Goal: Task Accomplishment & Management: Use online tool/utility

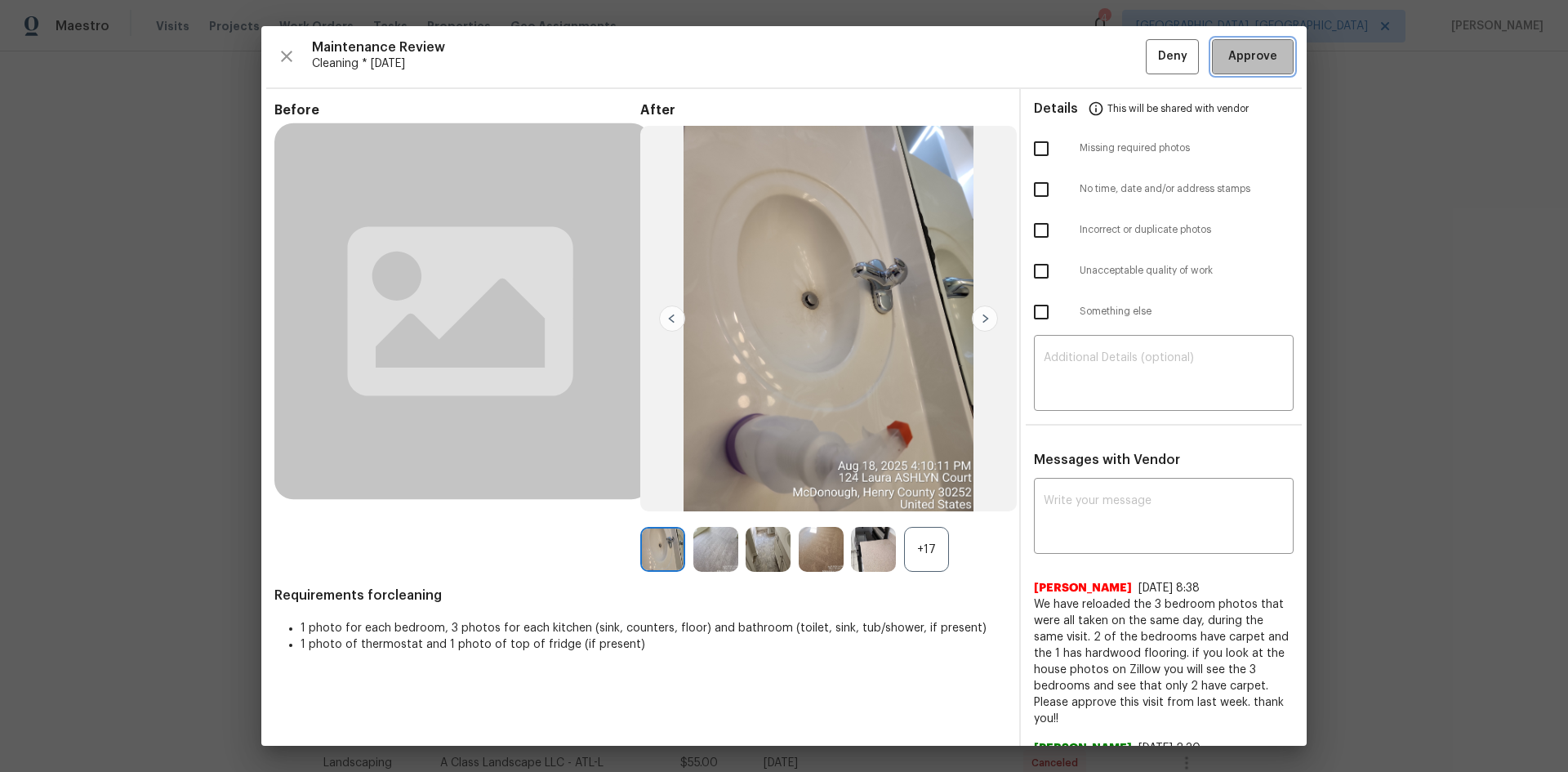
click at [1229, 60] on span "Approve" at bounding box center [1253, 56] width 49 height 21
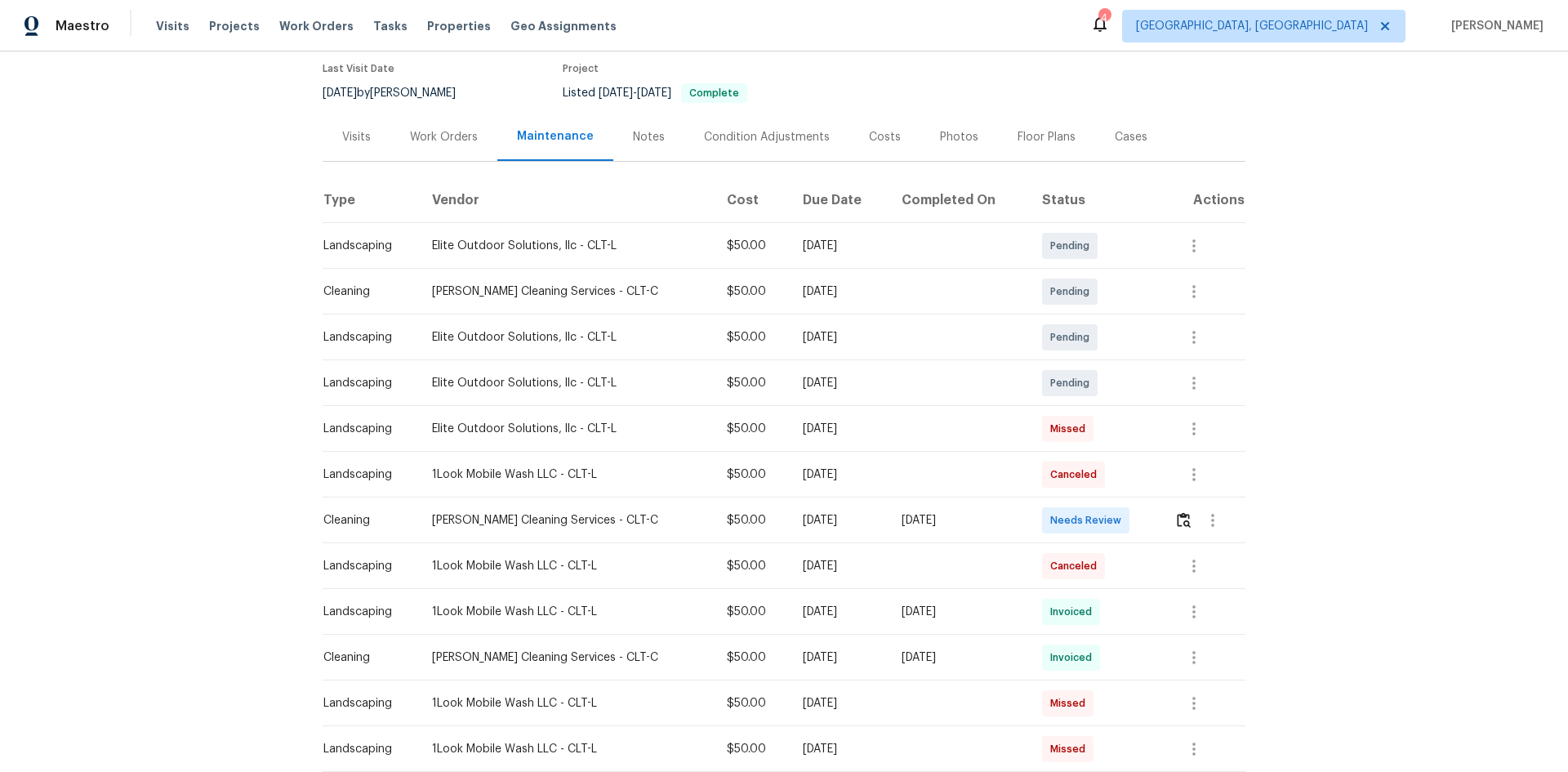
scroll to position [163, 0]
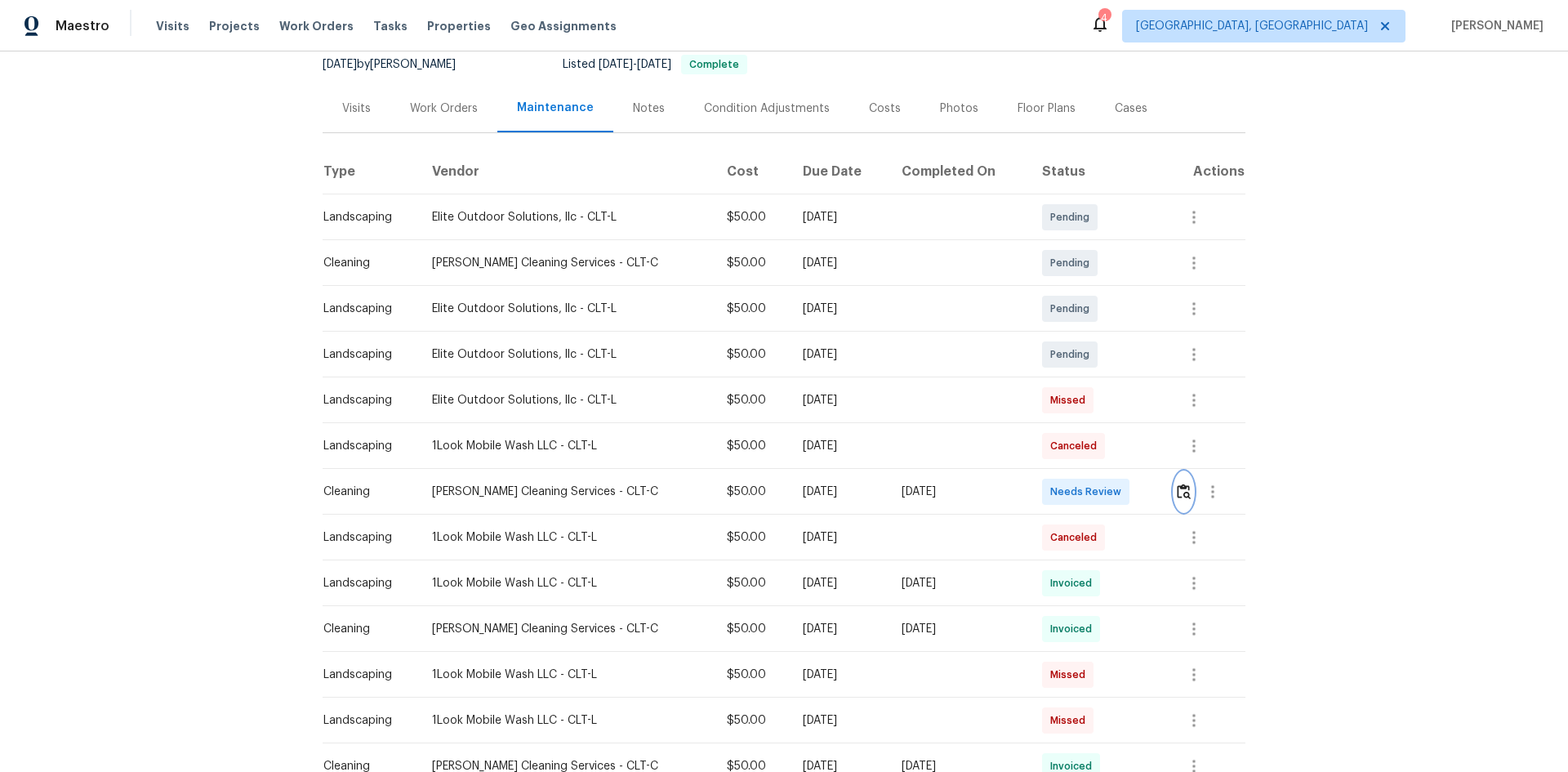
click at [1115, 488] on img "button" at bounding box center [1184, 491] width 14 height 16
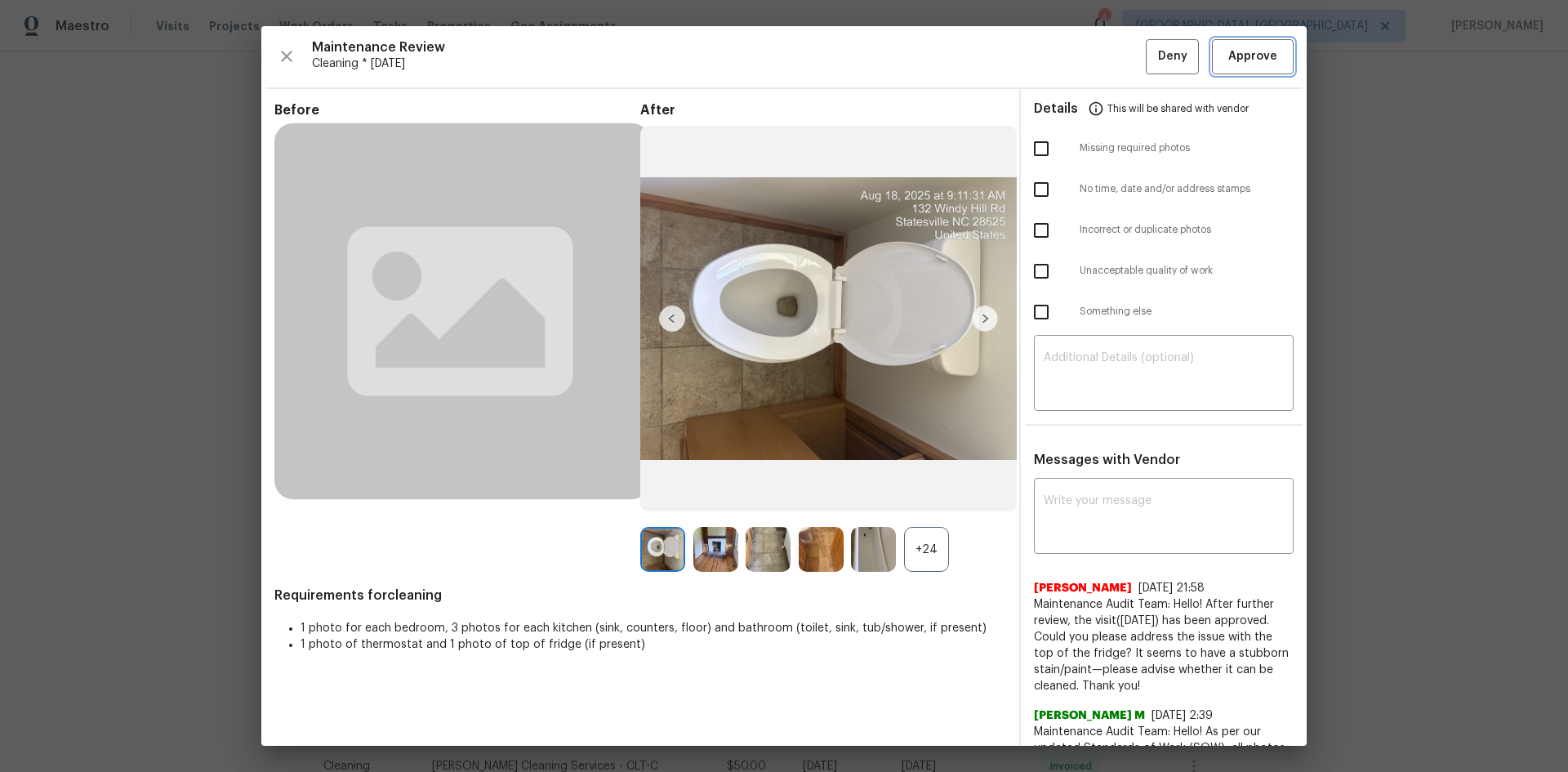
click at [1115, 47] on span "Approve" at bounding box center [1253, 56] width 49 height 21
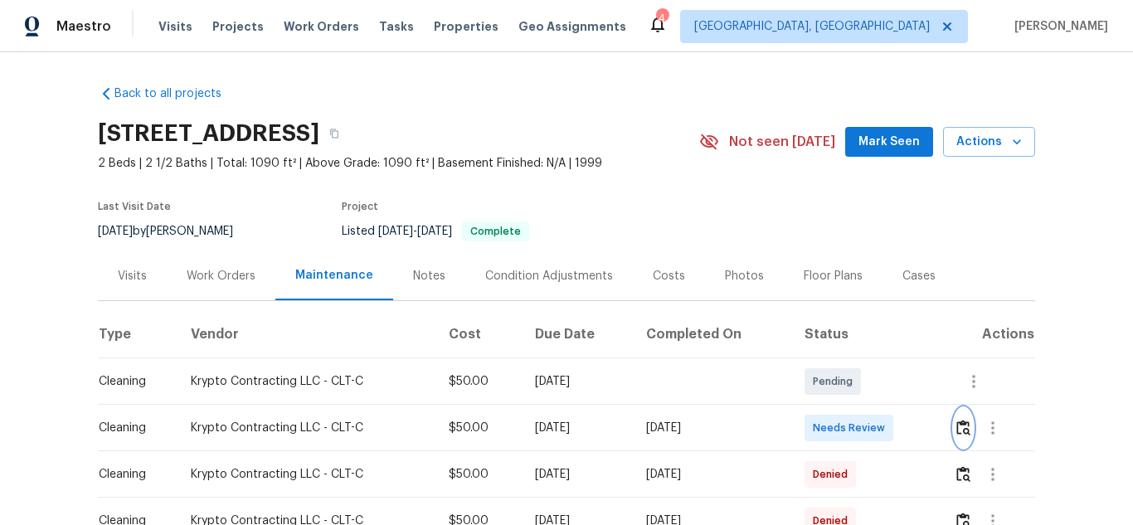
click at [957, 433] on img "button" at bounding box center [963, 428] width 14 height 16
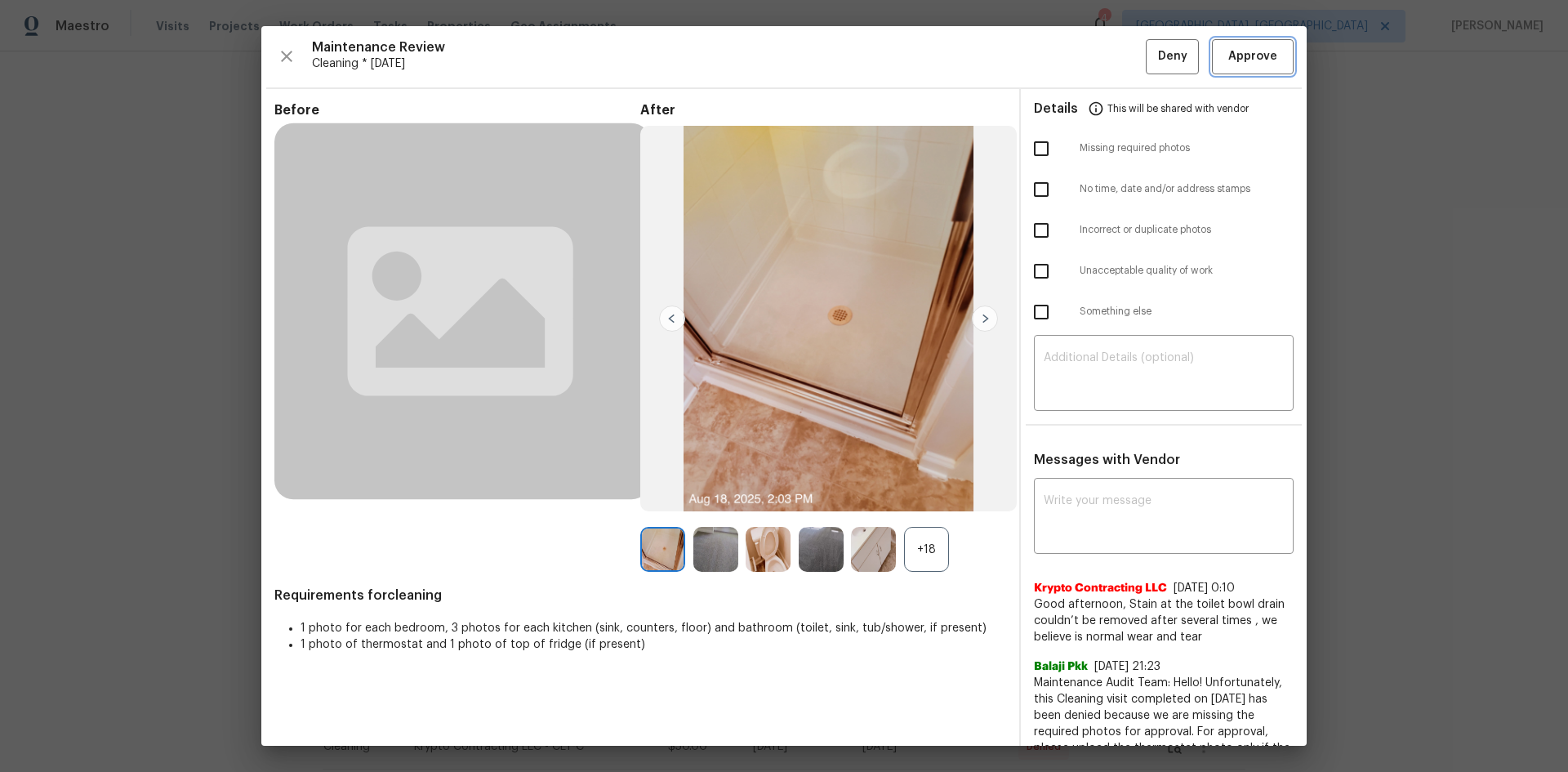
click at [1115, 56] on span "Approve" at bounding box center [1253, 56] width 49 height 21
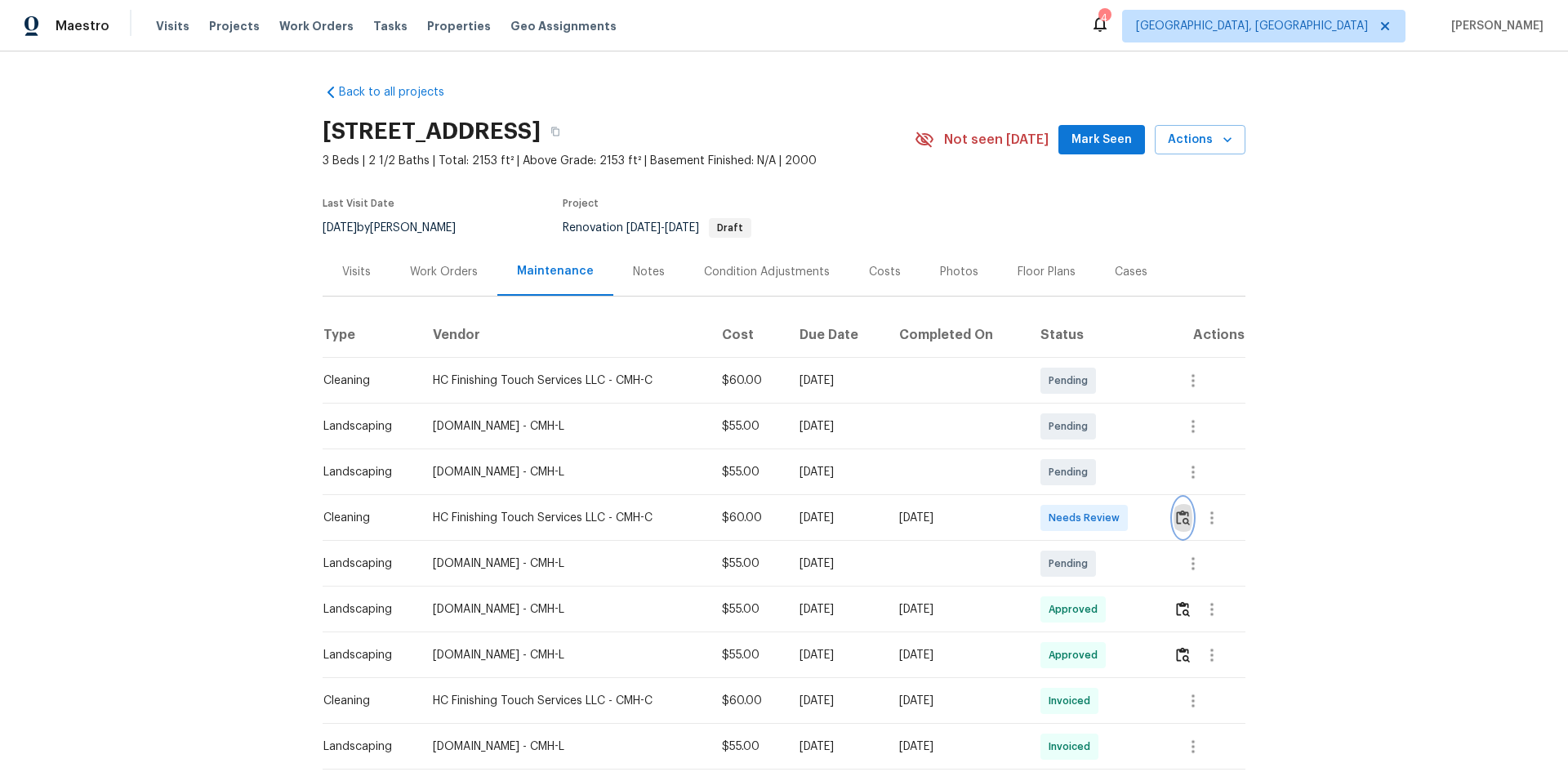
click at [1115, 516] on img "button" at bounding box center [1183, 517] width 14 height 16
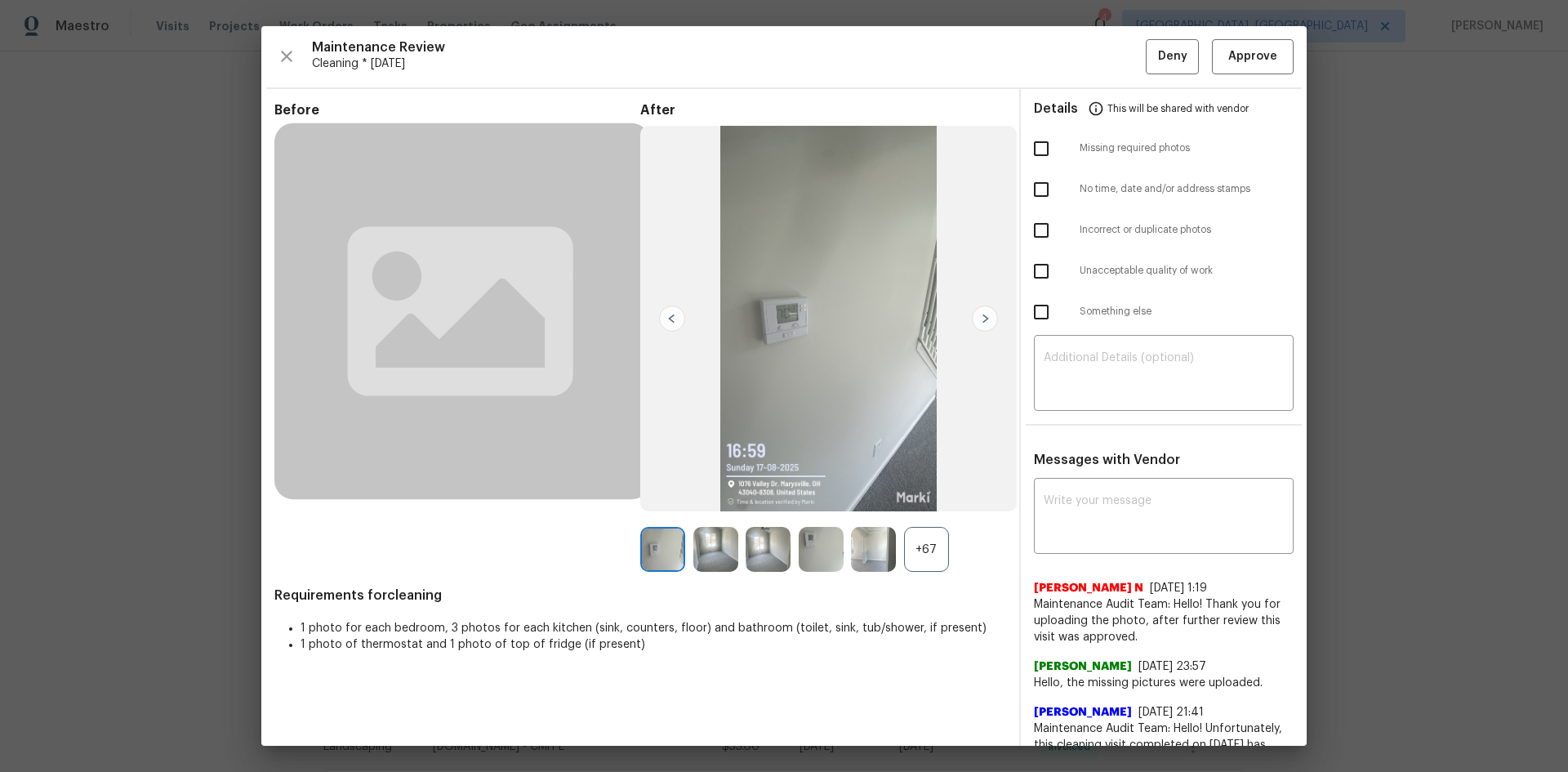
drag, startPoint x: 1282, startPoint y: 45, endPoint x: 1272, endPoint y: 60, distance: 18.0
click at [1115, 51] on div "Maintenance Review Cleaning * Mon, Aug 18 Deny Approve Before After +67 Require…" at bounding box center [783, 386] width 1045 height 720
click at [1115, 66] on span "Approve" at bounding box center [1253, 56] width 49 height 21
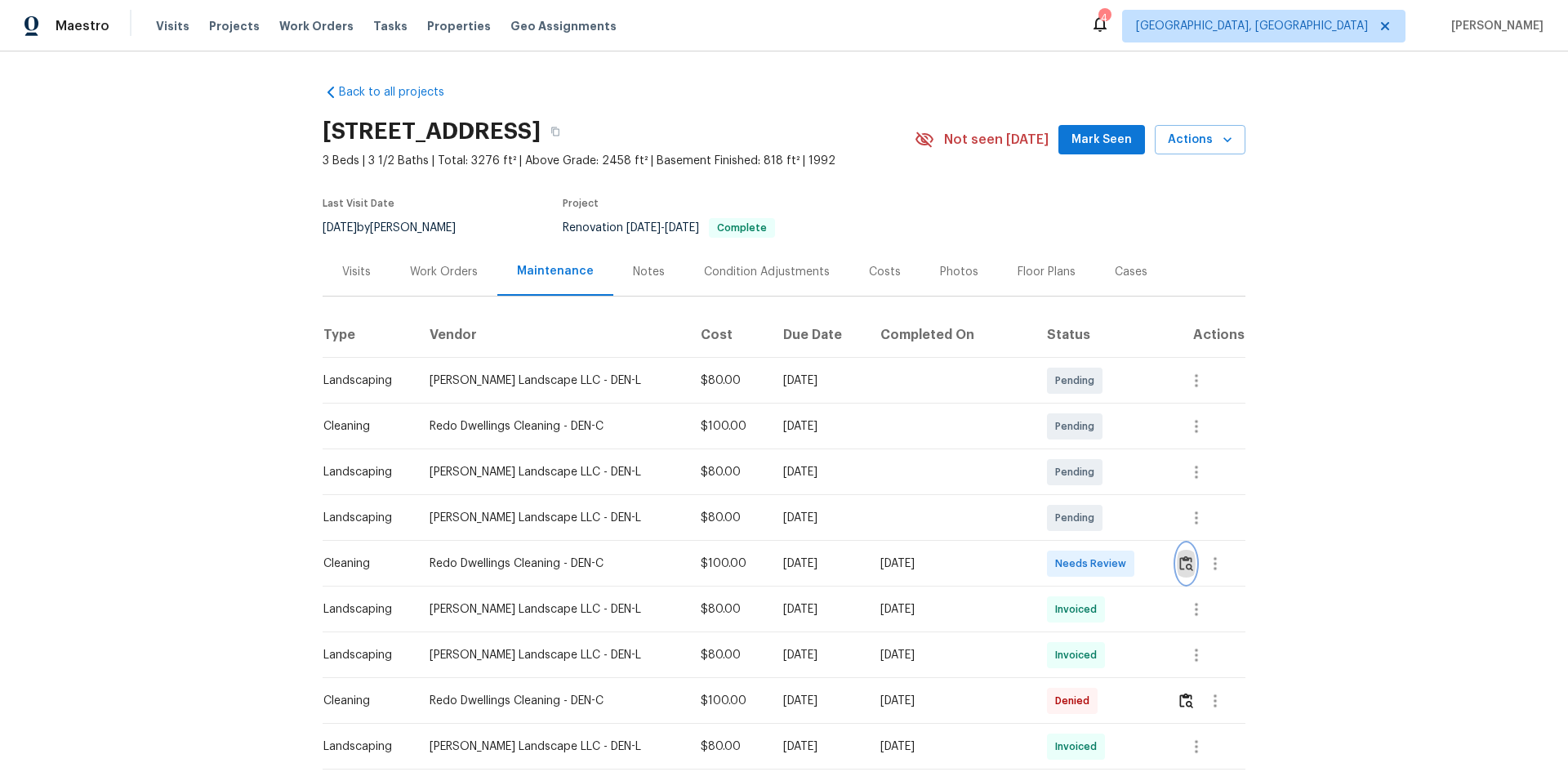
click at [1115, 516] on img "button" at bounding box center [1186, 563] width 14 height 16
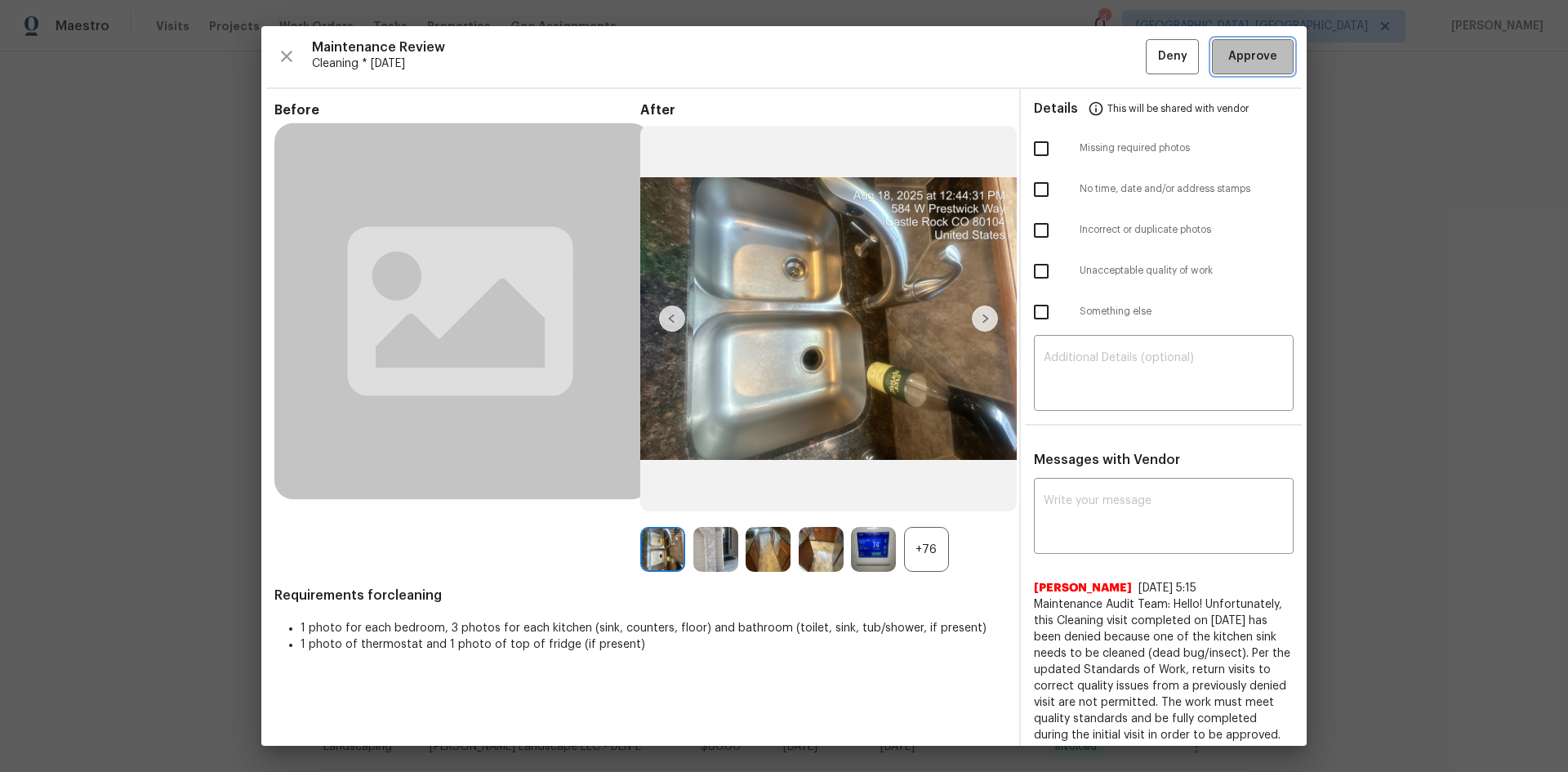
click at [1115, 61] on span "Approve" at bounding box center [1253, 56] width 49 height 21
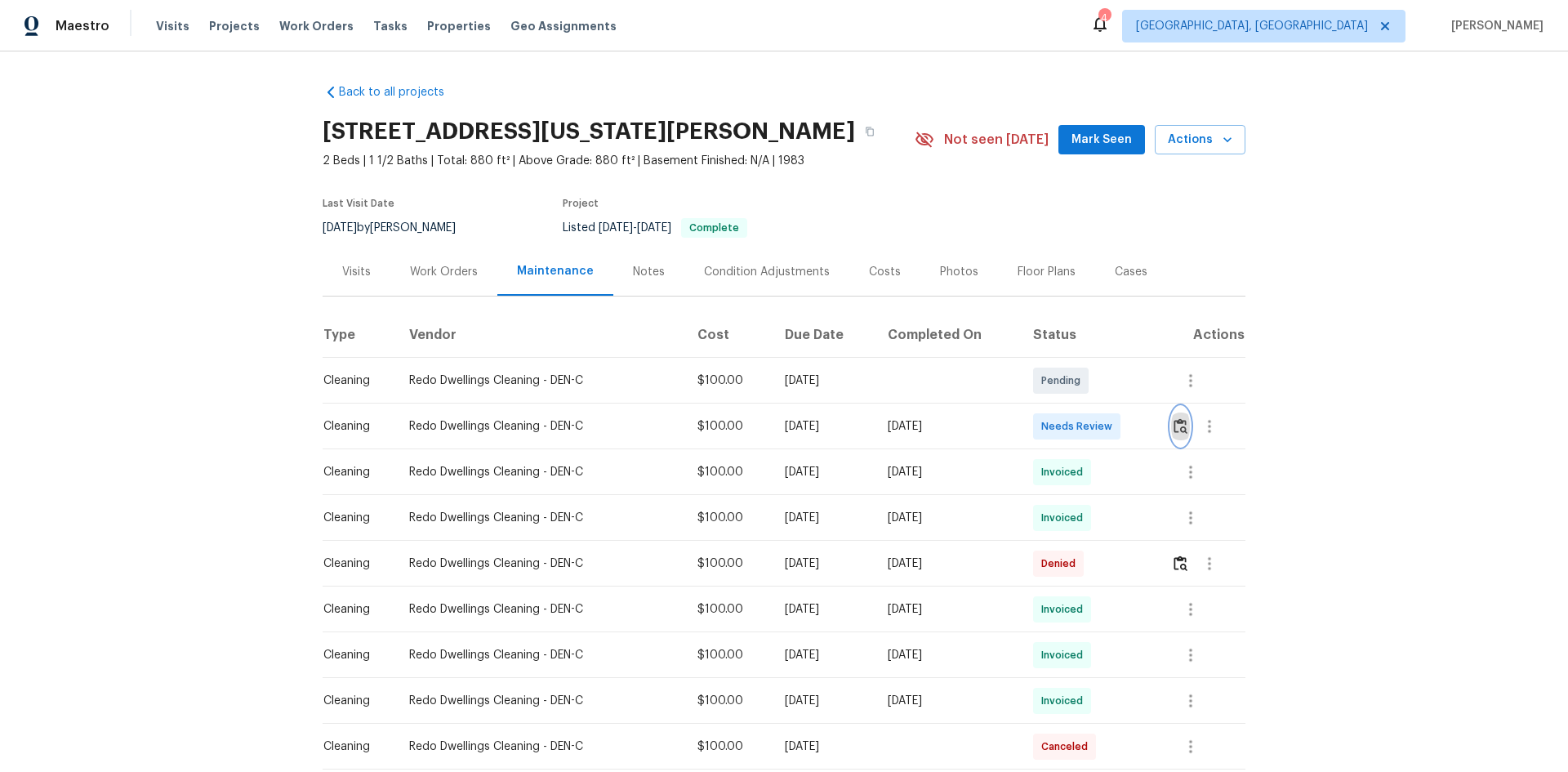
click at [1115, 424] on img "button" at bounding box center [1181, 426] width 14 height 16
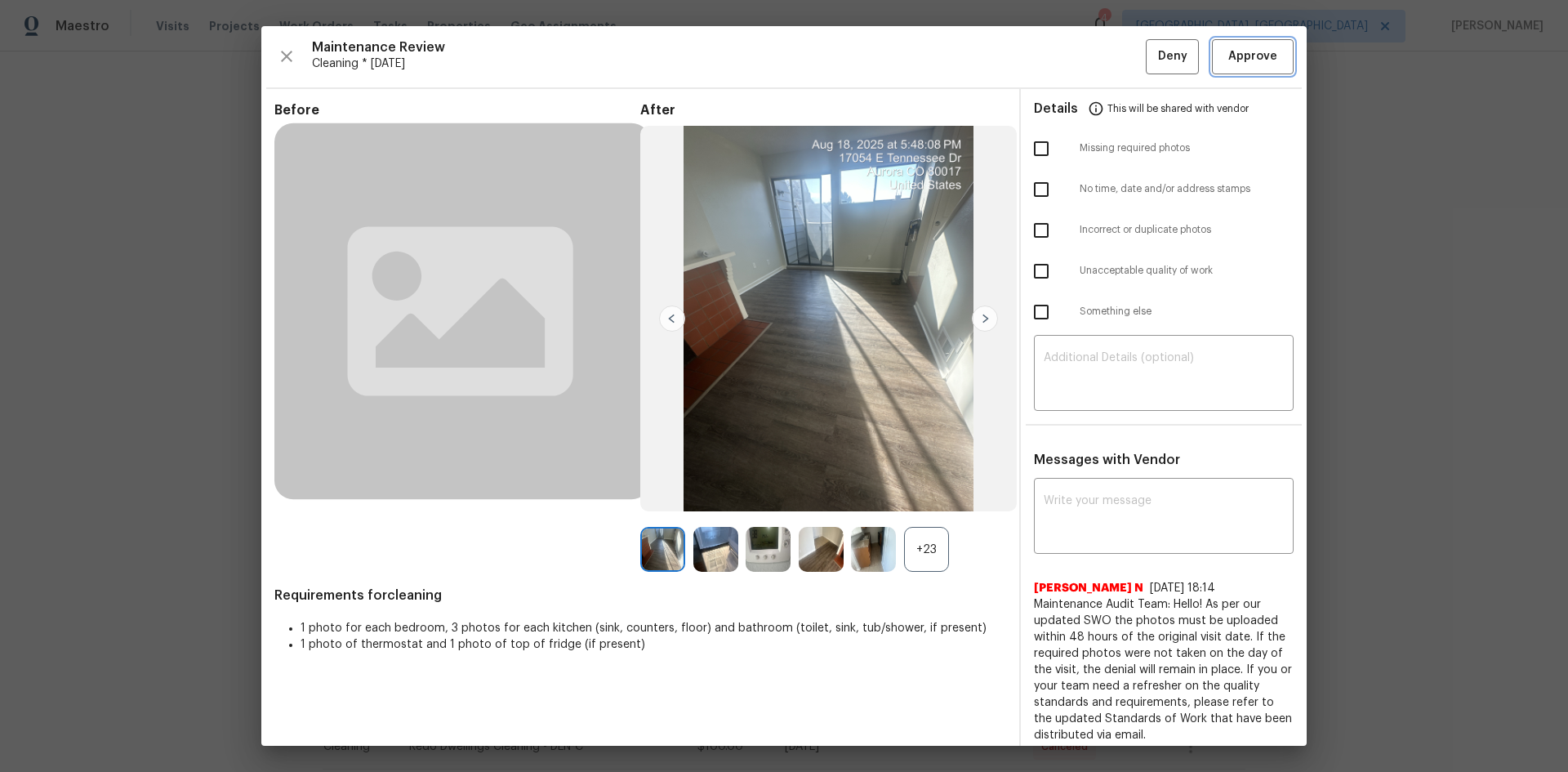
click at [1115, 50] on button "Approve" at bounding box center [1253, 57] width 82 height 35
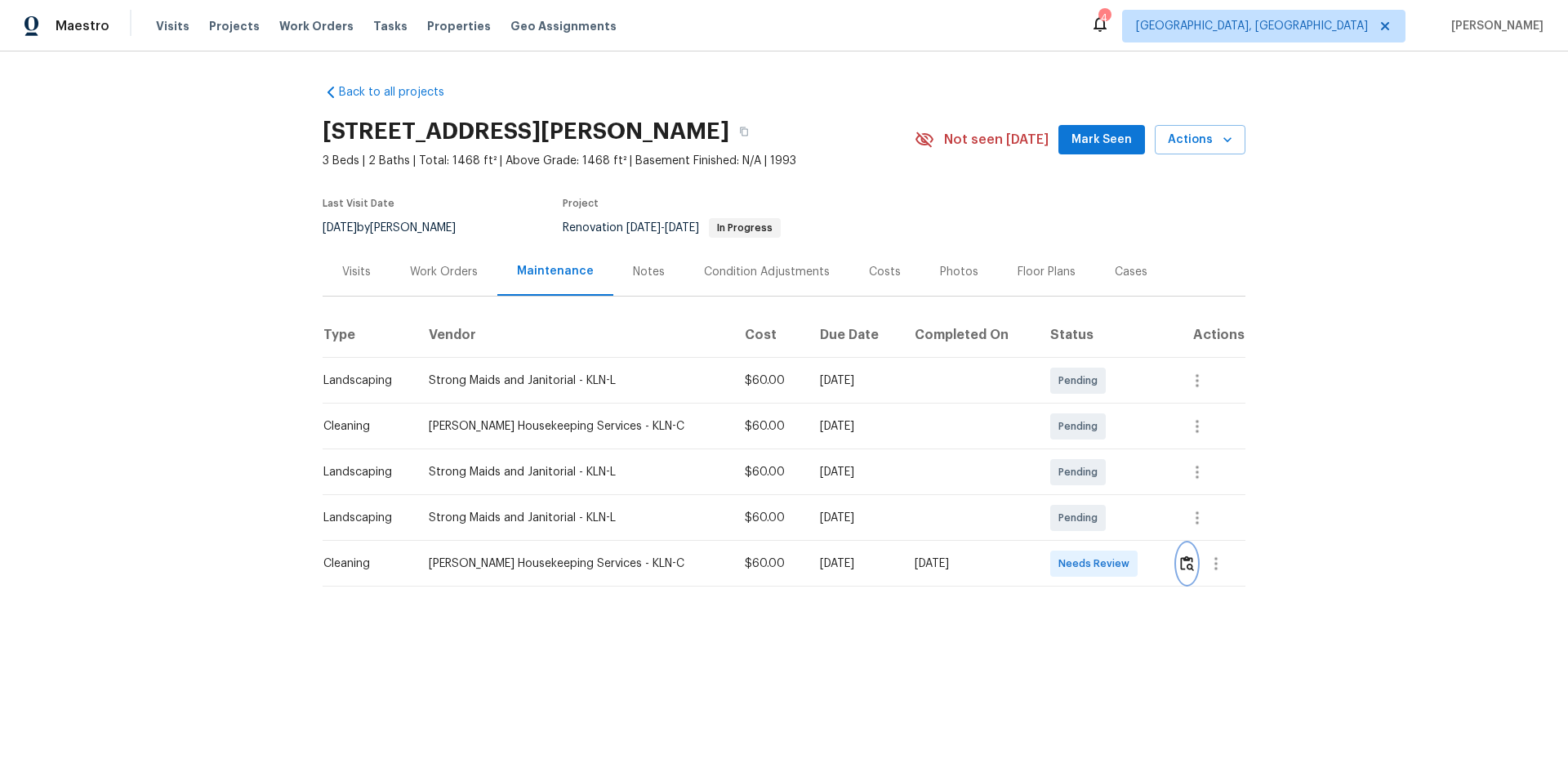
click at [1115, 516] on button "button" at bounding box center [1187, 563] width 19 height 39
click at [1115, 516] on img "button" at bounding box center [1187, 563] width 14 height 16
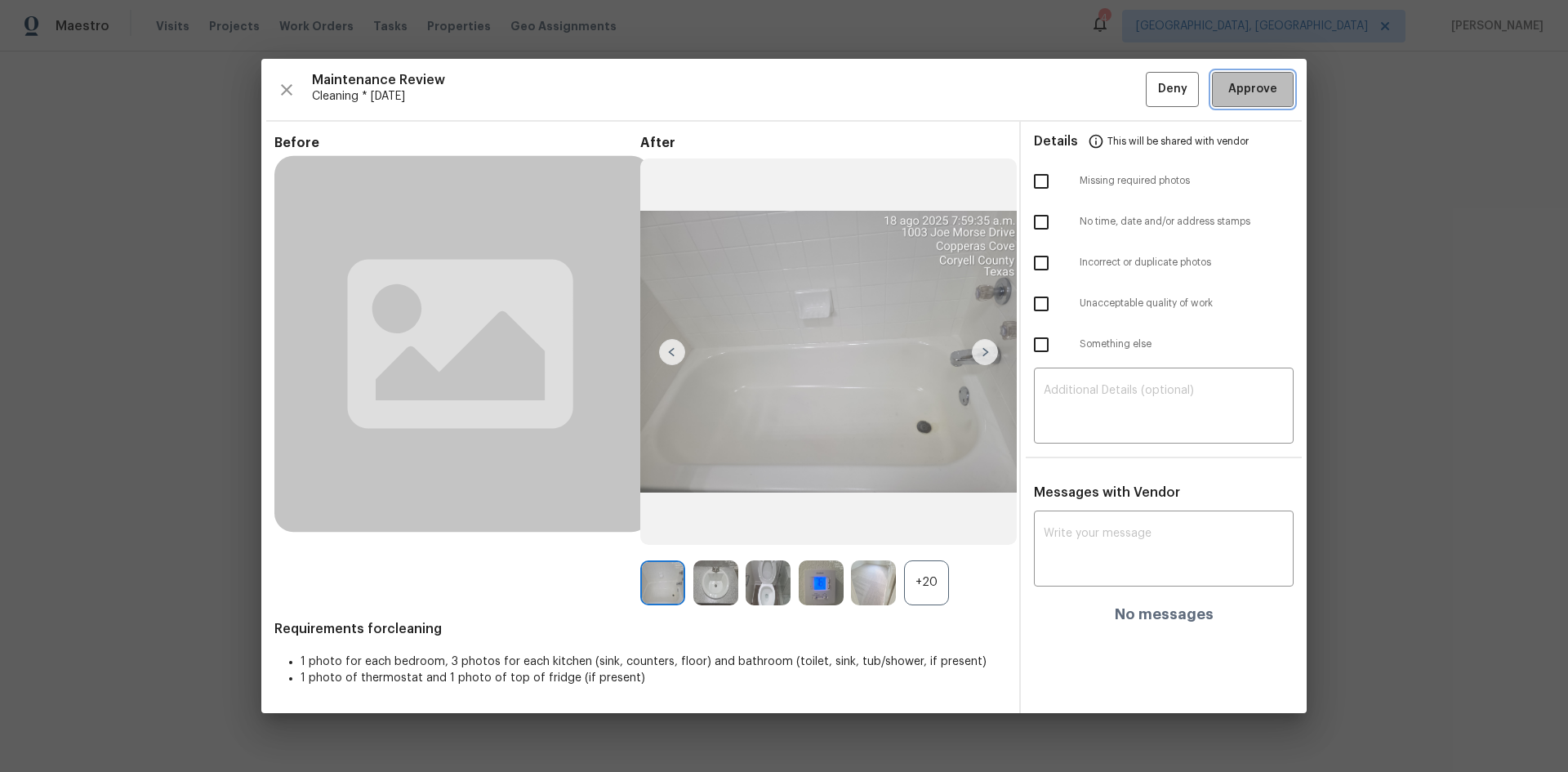
click at [1115, 89] on span "Approve" at bounding box center [1253, 89] width 49 height 21
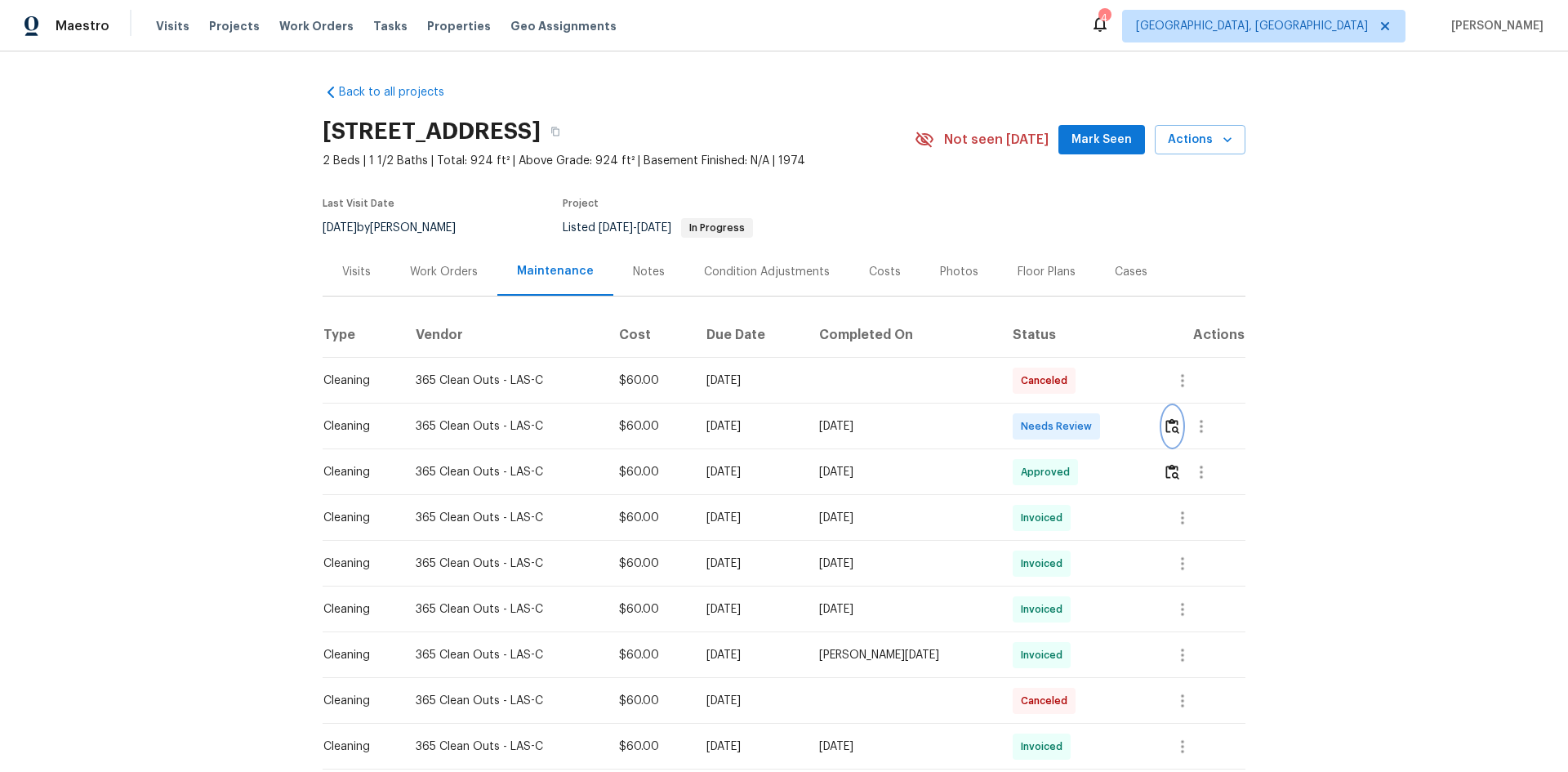
click at [1115, 419] on img "button" at bounding box center [1172, 426] width 14 height 16
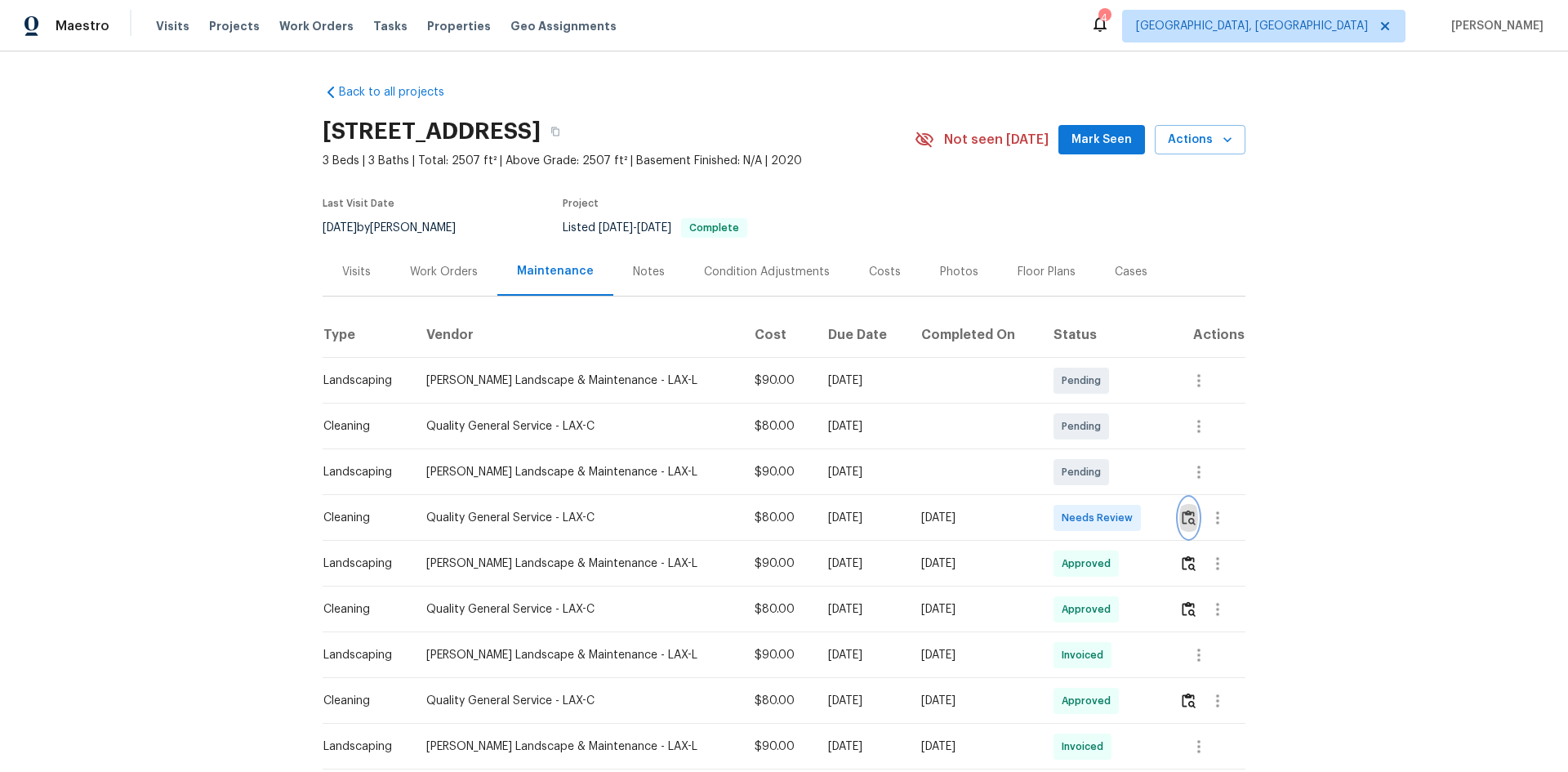
click at [1115, 512] on img "button" at bounding box center [1189, 517] width 14 height 16
